Goal: Ask a question: Seek information or help from site administrators or community

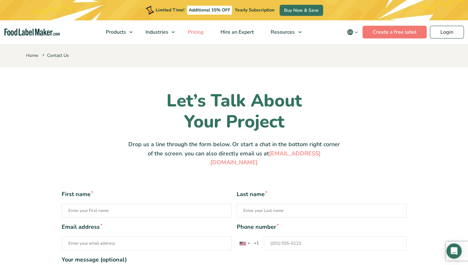
click at [201, 31] on span "Pricing" at bounding box center [195, 32] width 18 height 7
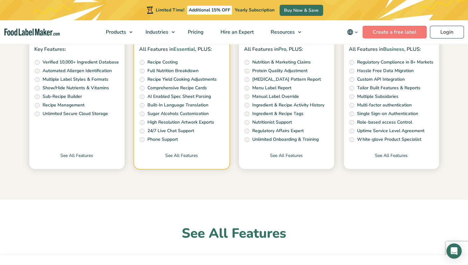
scroll to position [73, 0]
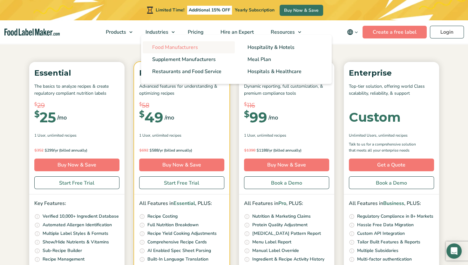
click at [162, 48] on span "Food Manufacturers" at bounding box center [175, 47] width 46 height 7
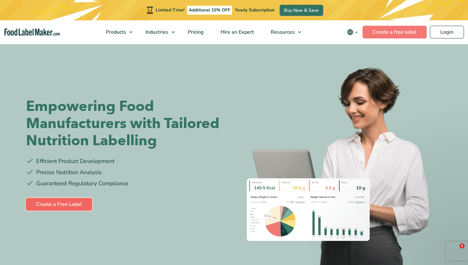
click at [67, 206] on link "Create a Free Label" at bounding box center [59, 204] width 66 height 13
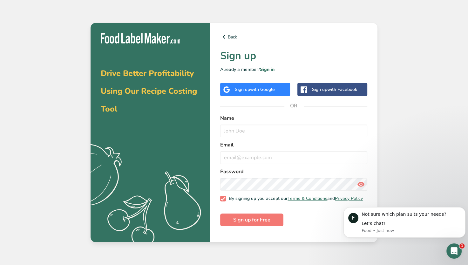
click at [455, 254] on icon "Open Intercom Messenger" at bounding box center [454, 251] width 10 height 10
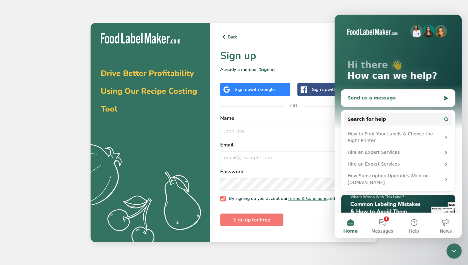
click at [397, 97] on div "Send us a message" at bounding box center [393, 98] width 93 height 7
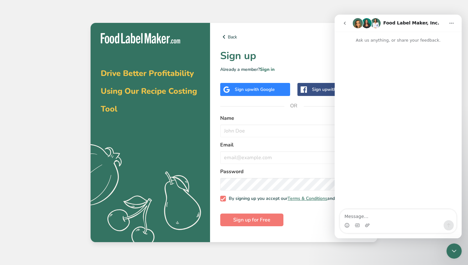
click at [365, 216] on textarea "Message…" at bounding box center [398, 214] width 116 height 11
type textarea "hello"
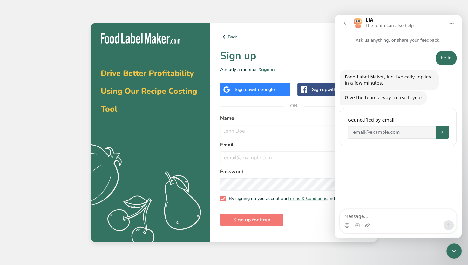
click at [369, 214] on textarea "Message…" at bounding box center [398, 214] width 116 height 11
type textarea "8502889200"
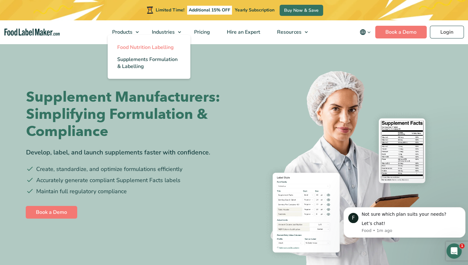
click at [139, 48] on span "Food Nutrition Labelling" at bounding box center [145, 47] width 57 height 7
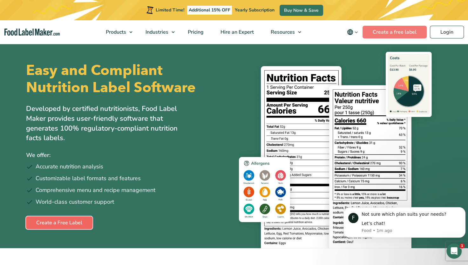
click at [72, 221] on link "Create a Free Label" at bounding box center [59, 222] width 66 height 13
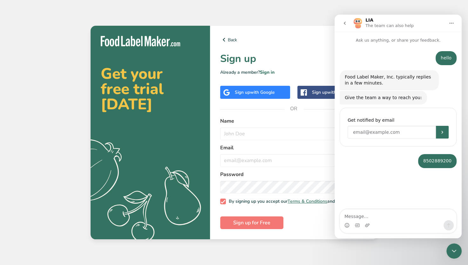
click at [392, 136] on input "Enter your email" at bounding box center [391, 132] width 88 height 13
type input "[EMAIL_ADDRESS][DOMAIN_NAME]"
click at [441, 132] on icon "Submit" at bounding box center [441, 132] width 5 height 5
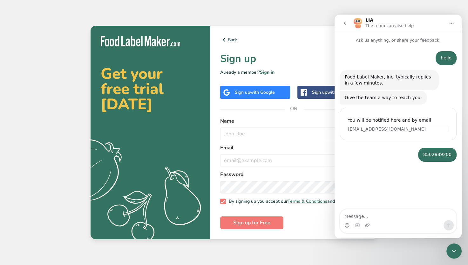
click at [344, 22] on icon "go back" at bounding box center [344, 23] width 5 height 5
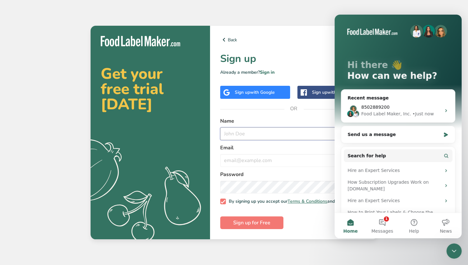
click at [283, 133] on input "text" at bounding box center [293, 133] width 147 height 13
type input "[PERSON_NAME]"
type input "[EMAIL_ADDRESS][DOMAIN_NAME]"
click at [220, 216] on button "Sign up for Free" at bounding box center [251, 222] width 63 height 13
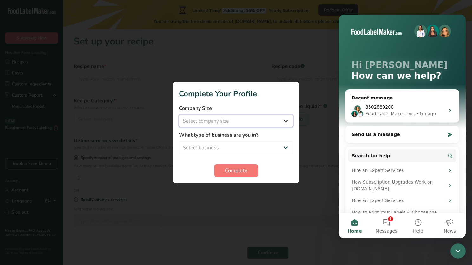
click at [285, 121] on select "Select company size Fewer than 10 Employees 10 to 50 Employees 51 to 500 Employ…" at bounding box center [236, 121] width 114 height 13
select select "1"
click at [179, 115] on select "Select company size Fewer than 10 Employees 10 to 50 Employees 51 to 500 Employ…" at bounding box center [236, 121] width 114 height 13
click at [242, 147] on select "Select business Packaged Food Manufacturer Restaurant & Cafe Bakery Meal Plans …" at bounding box center [236, 147] width 114 height 13
select select "8"
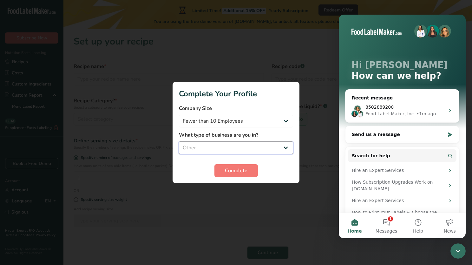
click at [179, 141] on select "Select business Packaged Food Manufacturer Restaurant & Cafe Bakery Meal Plans …" at bounding box center [236, 147] width 114 height 13
click at [241, 173] on span "Complete" at bounding box center [236, 171] width 23 height 8
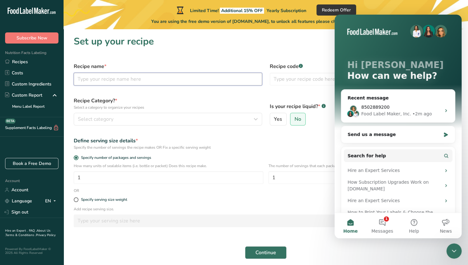
click at [189, 78] on input "text" at bounding box center [168, 79] width 188 height 13
type input "vanity water"
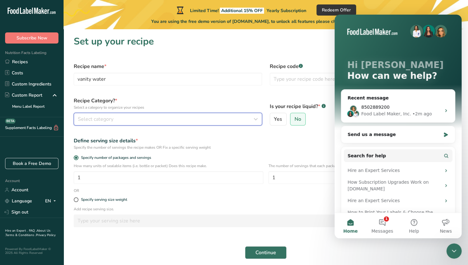
click at [119, 119] on div "Select category" at bounding box center [166, 119] width 176 height 8
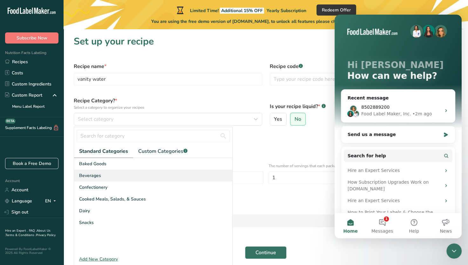
click at [92, 176] on span "Beverages" at bounding box center [90, 175] width 22 height 7
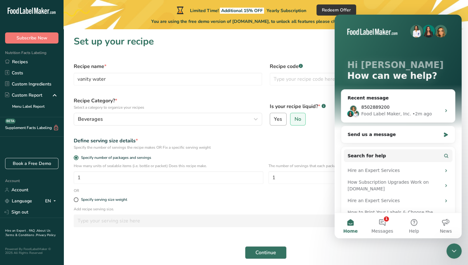
click at [279, 118] on span "Yes" at bounding box center [278, 119] width 8 height 6
click at [274, 118] on input "Yes" at bounding box center [272, 119] width 4 height 4
radio input "true"
radio input "false"
select select "22"
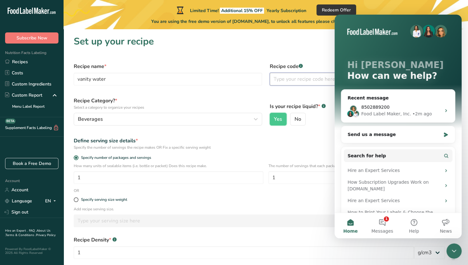
click at [308, 81] on input "text" at bounding box center [364, 79] width 188 height 13
type input "8"
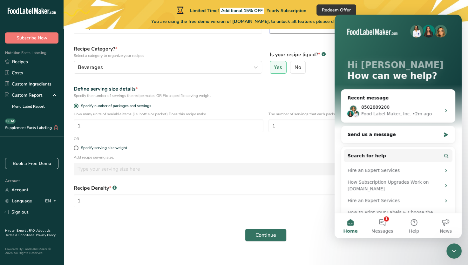
scroll to position [59, 0]
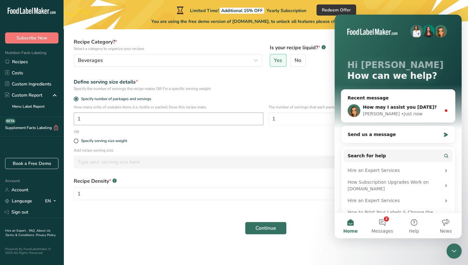
type input "2828"
click at [224, 117] on input "1" at bounding box center [169, 118] width 190 height 13
click at [383, 222] on button "2 Messages" at bounding box center [382, 225] width 32 height 25
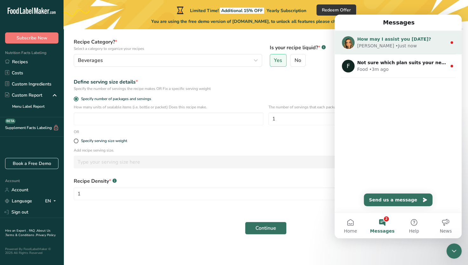
click at [401, 43] on div "[PERSON_NAME] • Just now" at bounding box center [402, 46] width 90 height 7
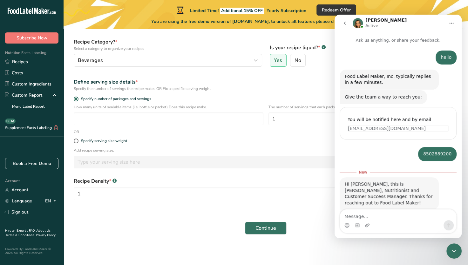
scroll to position [22, 0]
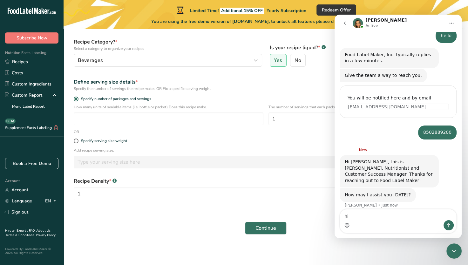
type textarea "hi"
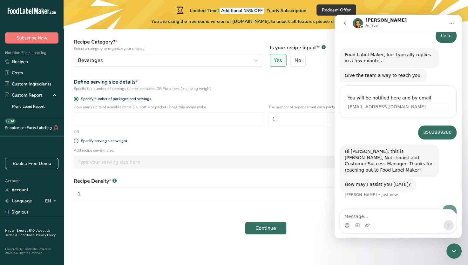
scroll to position [30, 0]
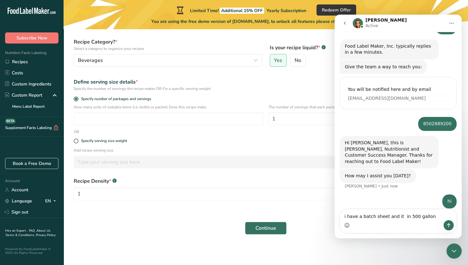
type textarea "i have a batch sheet and it in 500 gallons"
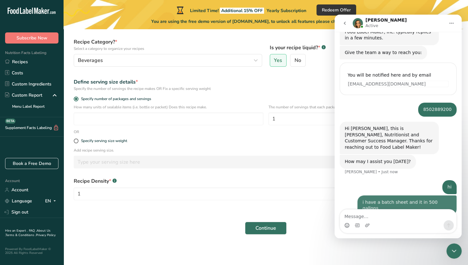
scroll to position [44, 0]
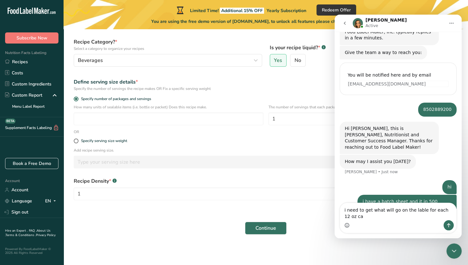
type textarea "i need to get what will go on the lable for each 12 oz can"
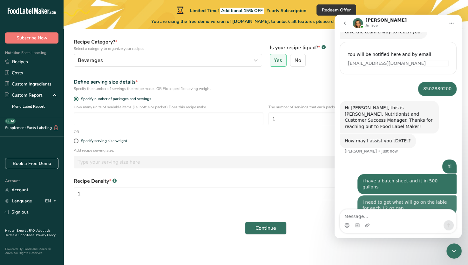
scroll to position [65, 0]
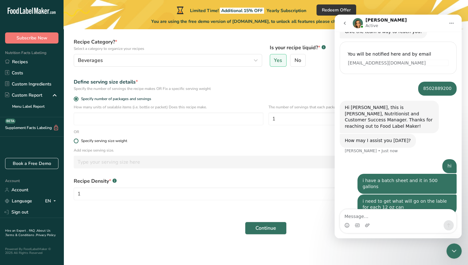
click at [76, 141] on span at bounding box center [76, 140] width 5 height 5
click at [76, 141] on input "Specify serving size weight" at bounding box center [76, 141] width 4 height 4
radio input "true"
radio input "false"
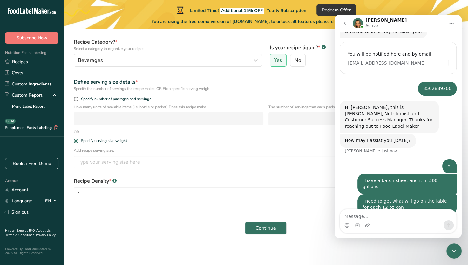
click at [164, 136] on div "Specify serving size weight" at bounding box center [265, 141] width 391 height 13
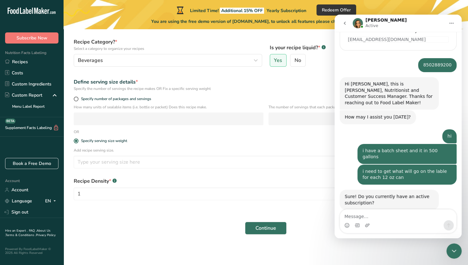
scroll to position [90, 0]
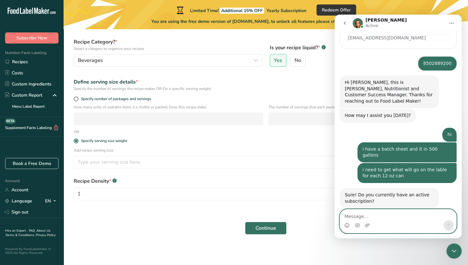
click at [380, 215] on textarea "Message…" at bounding box center [398, 214] width 116 height 11
type textarea "no"
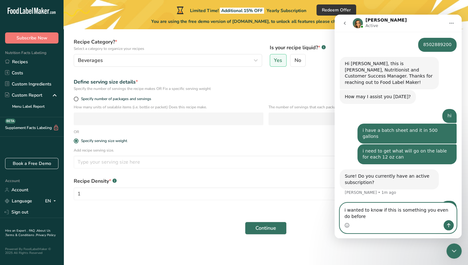
scroll to position [116, 0]
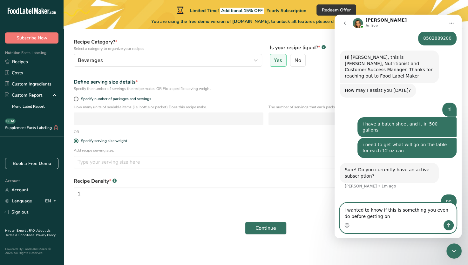
type textarea "i wanted to know if this is something you even do before getting one"
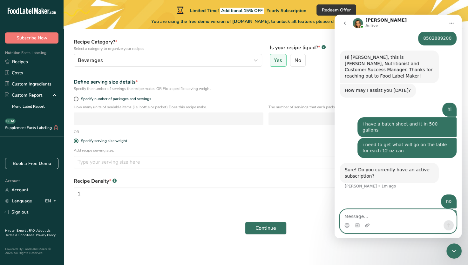
scroll to position [130, 0]
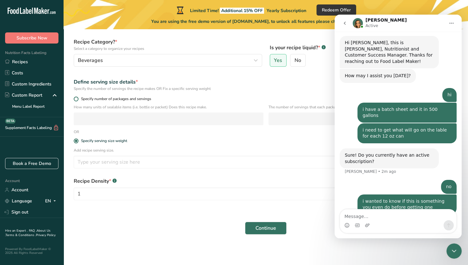
click at [76, 97] on span at bounding box center [76, 99] width 5 height 5
click at [76, 97] on input "Specify number of packages and servings" at bounding box center [76, 99] width 4 height 4
radio input "true"
radio input "false"
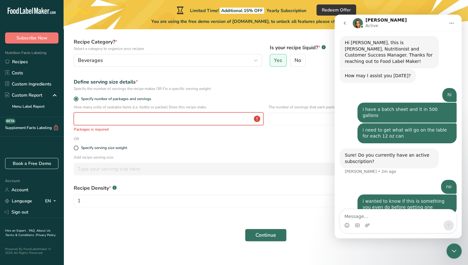
click at [90, 117] on input "number" at bounding box center [169, 118] width 190 height 13
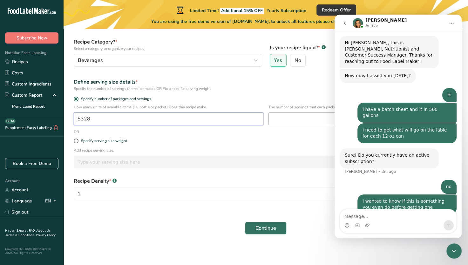
scroll to position [155, 0]
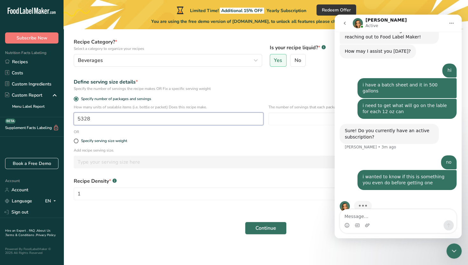
type input "5328"
click at [345, 24] on icon "go back" at bounding box center [344, 23] width 5 height 5
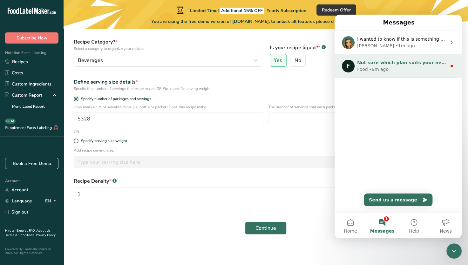
click at [408, 68] on div "Food • 9m ago" at bounding box center [402, 69] width 90 height 7
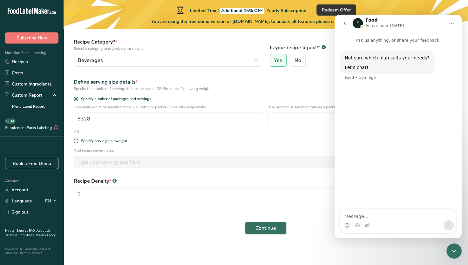
click at [342, 22] on button "go back" at bounding box center [344, 23] width 12 height 12
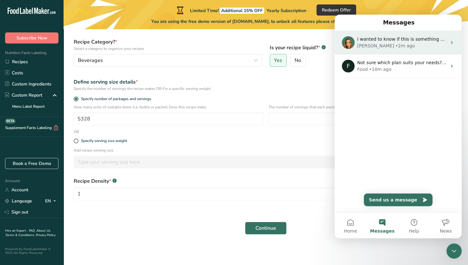
click at [411, 43] on div "[PERSON_NAME] • 2m ago" at bounding box center [402, 46] width 90 height 7
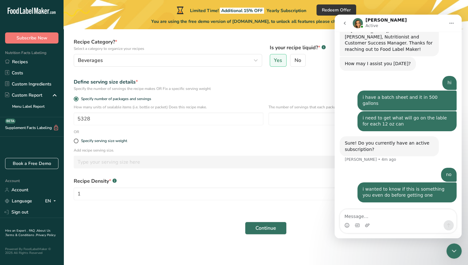
scroll to position [130, 0]
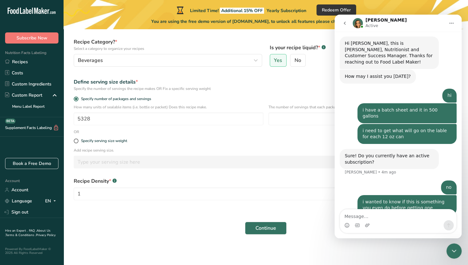
click at [449, 24] on icon "Home" at bounding box center [451, 23] width 5 height 5
click at [302, 170] on div "Add recipe serving size. Grams kg mg mcg lb oz l mL fl oz tbsp tsp cup qt gallon" at bounding box center [265, 159] width 391 height 25
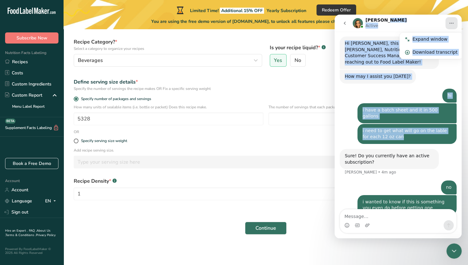
drag, startPoint x: 410, startPoint y: 22, endPoint x: 446, endPoint y: 136, distance: 119.6
click at [446, 136] on div "[PERSON_NAME] Active Expand window Download transcript Ask us anything, or shar…" at bounding box center [397, 127] width 127 height 224
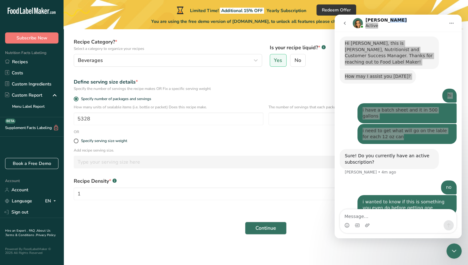
click at [312, 154] on div "Add recipe serving size. Grams kg mg mcg lb oz l mL fl oz tbsp tsp cup qt gallon" at bounding box center [265, 159] width 391 height 25
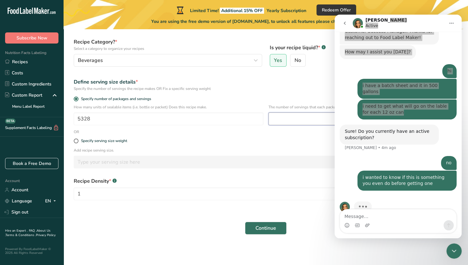
click at [313, 119] on input "number" at bounding box center [363, 118] width 190 height 13
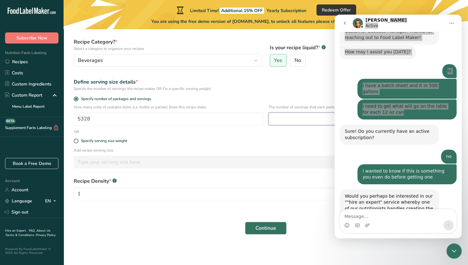
scroll to position [168, 0]
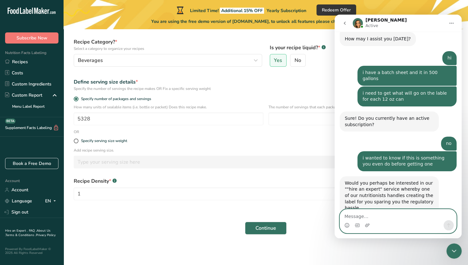
click at [380, 215] on textarea "Message…" at bounding box center [398, 214] width 116 height 11
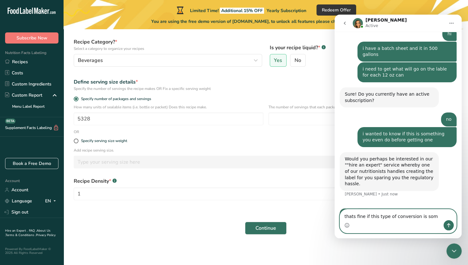
scroll to position [192, 0]
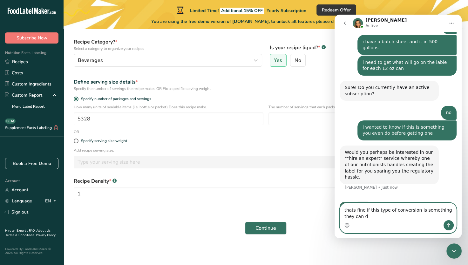
type textarea "thats fine if this type of conversion is something they can do"
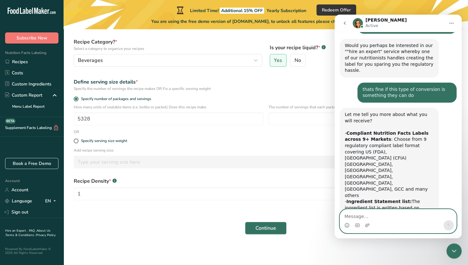
scroll to position [317, 0]
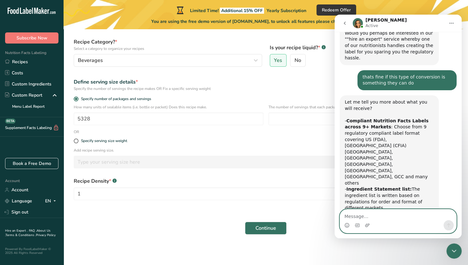
click at [353, 215] on textarea "Message…" at bounding box center [398, 214] width 116 height 11
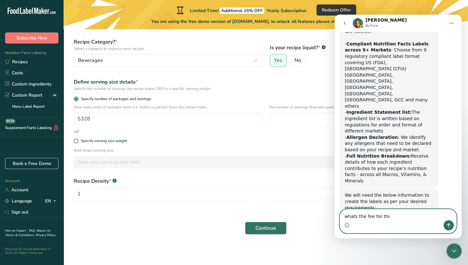
scroll to position [419, 0]
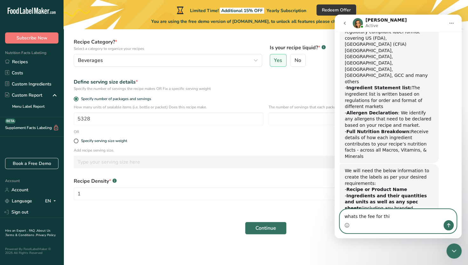
type textarea "whats the fee for this"
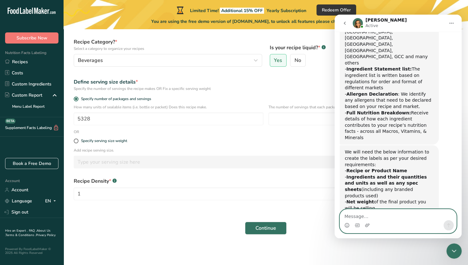
scroll to position [438, 0]
type textarea "ok what is the turnaround time"
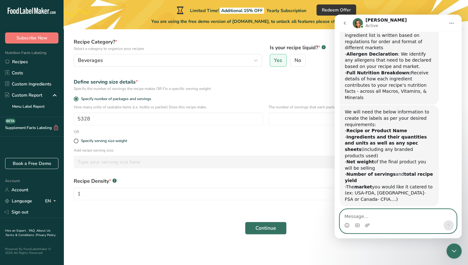
scroll to position [482, 0]
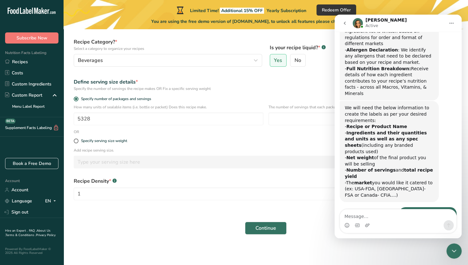
click at [66, 172] on section "Set up your recipe Recipe name * vanity water Recipe code .a-a{fill:#347362;}.b…" at bounding box center [265, 107] width 404 height 274
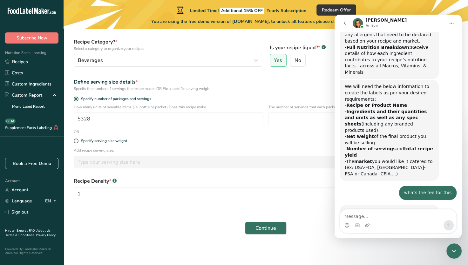
scroll to position [507, 0]
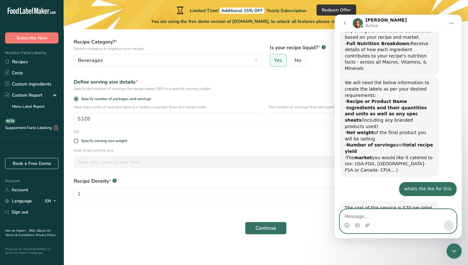
click at [353, 217] on textarea "Message…" at bounding box center [398, 214] width 116 height 11
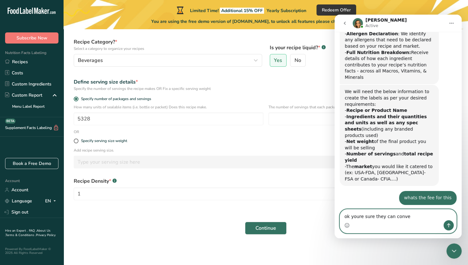
scroll to position [497, 0]
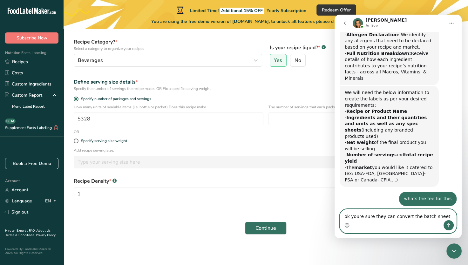
type textarea "ok youre sure they can convert the batch sheet?"
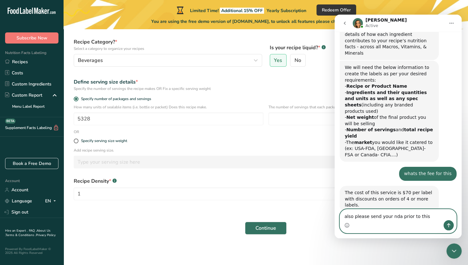
type textarea "also please send your nda prior to this"
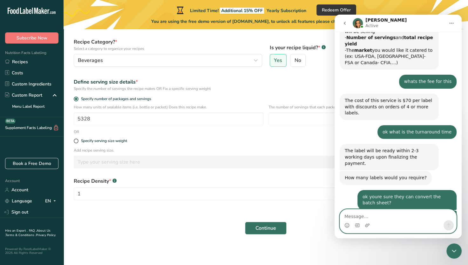
scroll to position [616, 0]
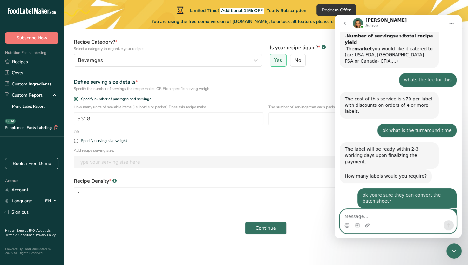
click at [359, 215] on textarea "Message…" at bounding box center [398, 214] width 116 height 11
type textarea "ok thank you"
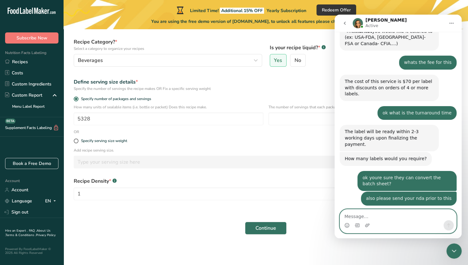
scroll to position [634, 0]
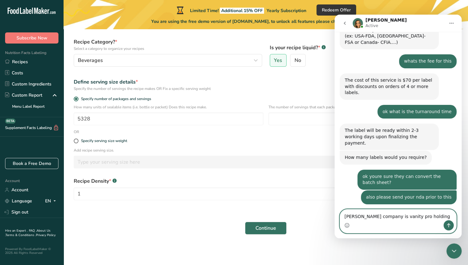
type textarea "[PERSON_NAME] company is vanity pro holdings"
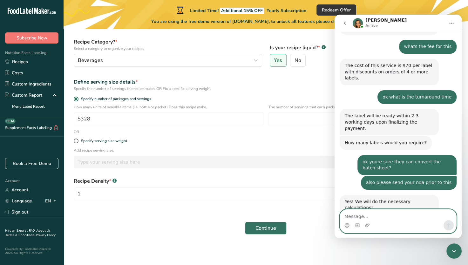
click at [391, 214] on textarea "Message…" at bounding box center [398, 214] width 116 height 11
type textarea "1 lable needed for a 12oz can for us"
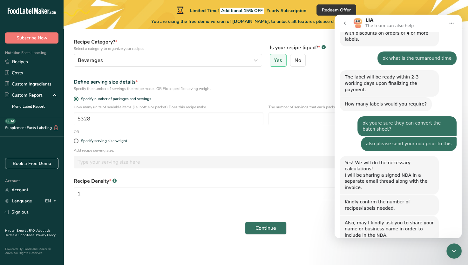
scroll to position [737, 0]
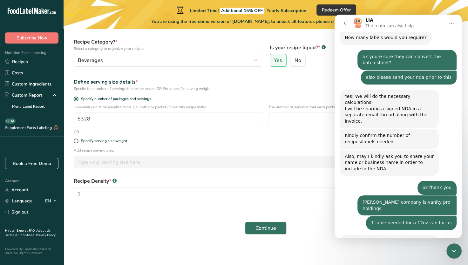
type textarea "thanks"
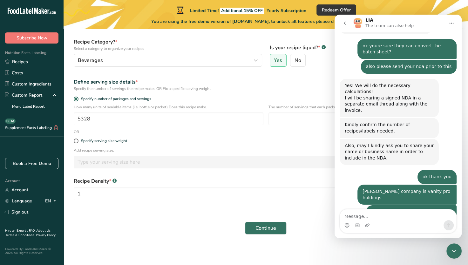
scroll to position [768, 0]
